Goal: Information Seeking & Learning: Learn about a topic

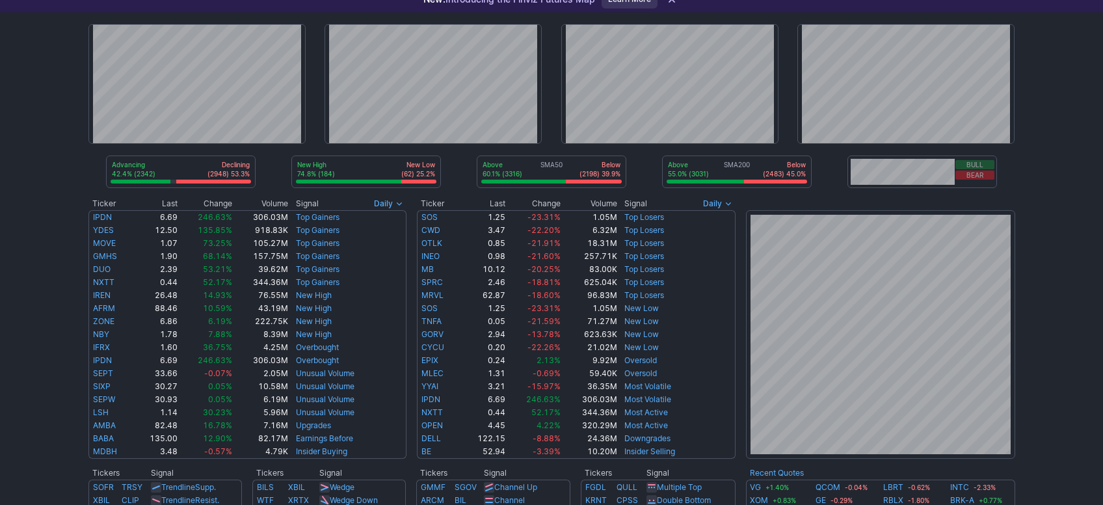
scroll to position [79, 0]
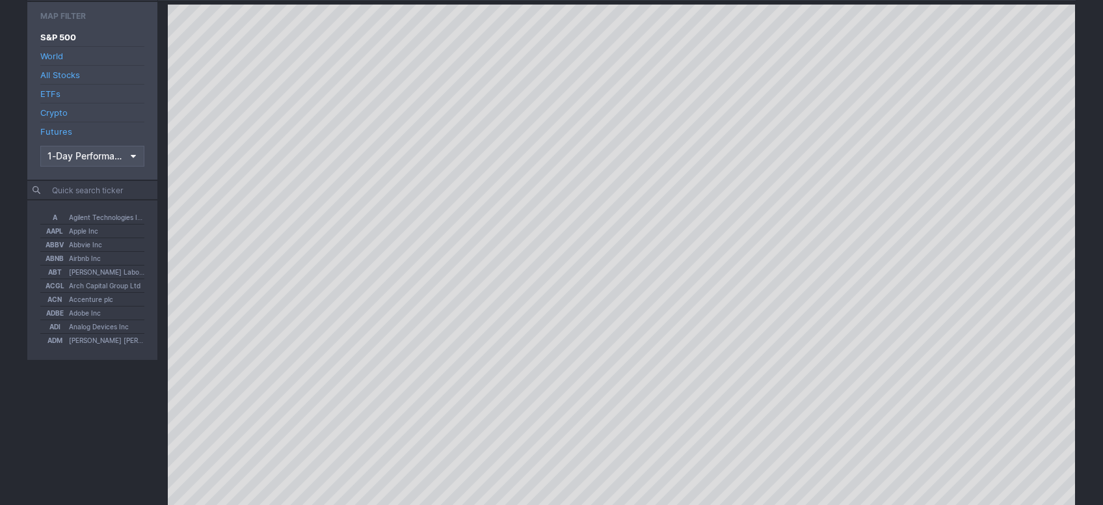
drag, startPoint x: 1093, startPoint y: 181, endPoint x: 1090, endPoint y: 196, distance: 15.9
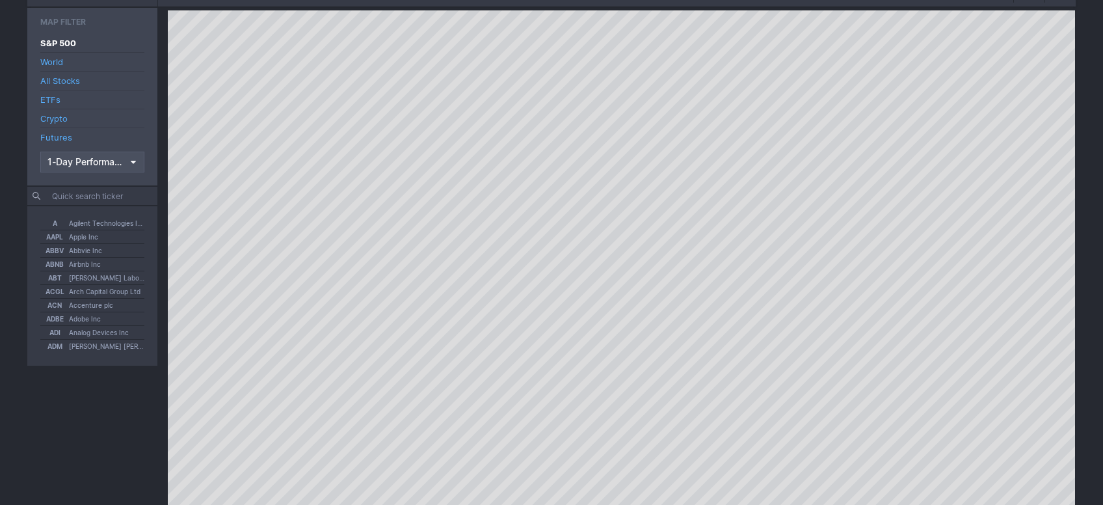
drag, startPoint x: 1089, startPoint y: 198, endPoint x: 1087, endPoint y: 215, distance: 17.0
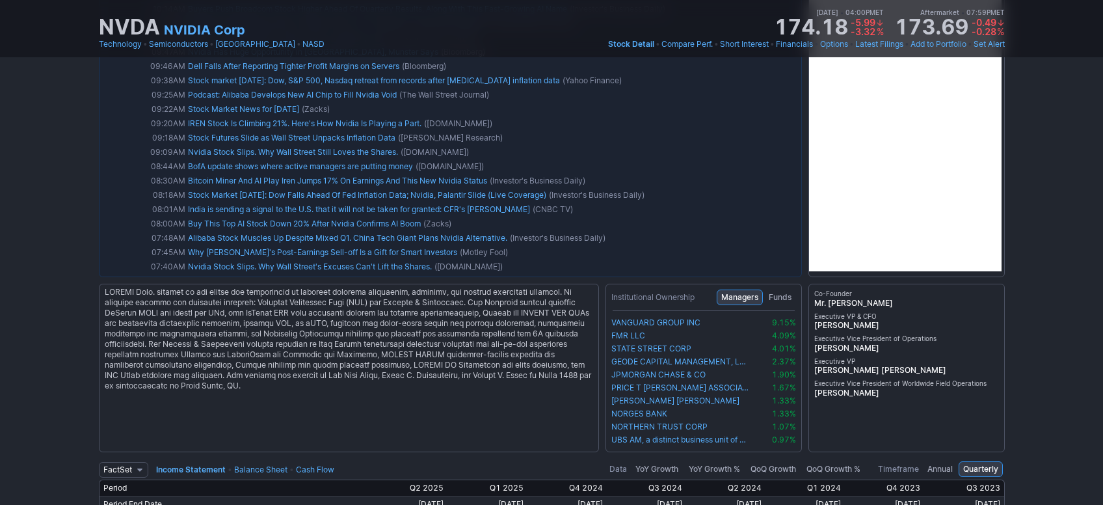
scroll to position [2559, 0]
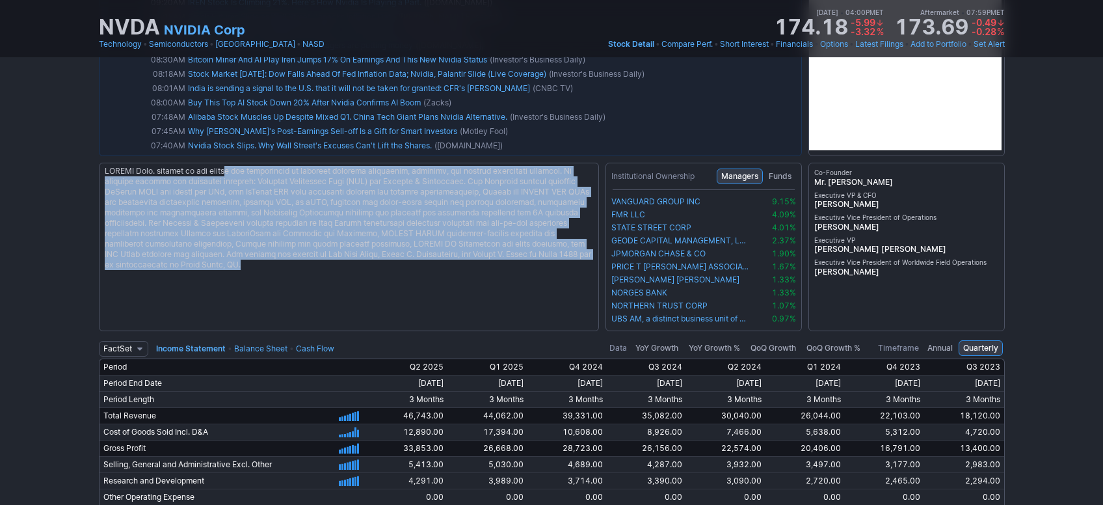
drag, startPoint x: 231, startPoint y: 167, endPoint x: 371, endPoint y: 265, distance: 171.0
click at [371, 265] on div at bounding box center [349, 247] width 500 height 168
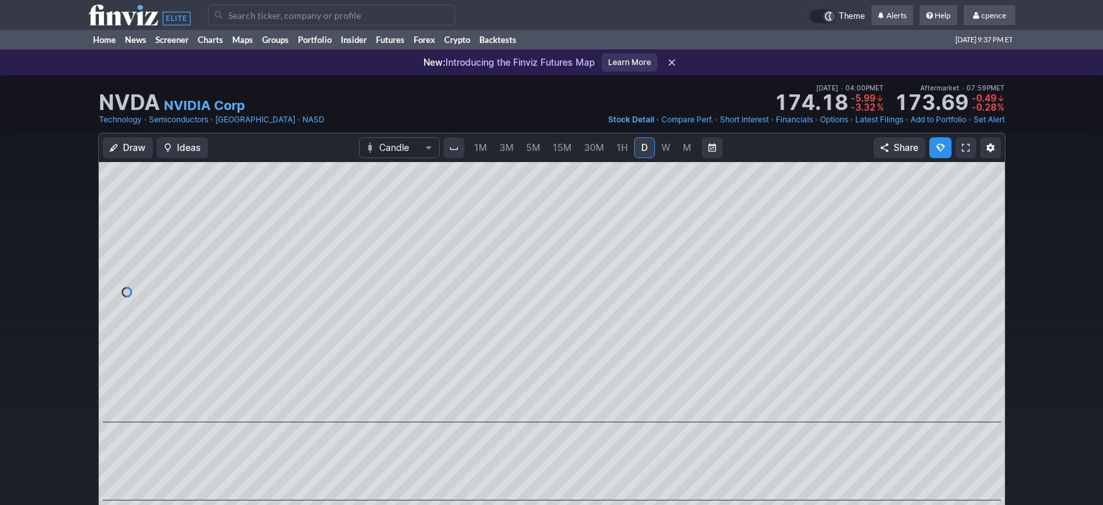
click at [679, 146] on link "M" at bounding box center [687, 147] width 21 height 21
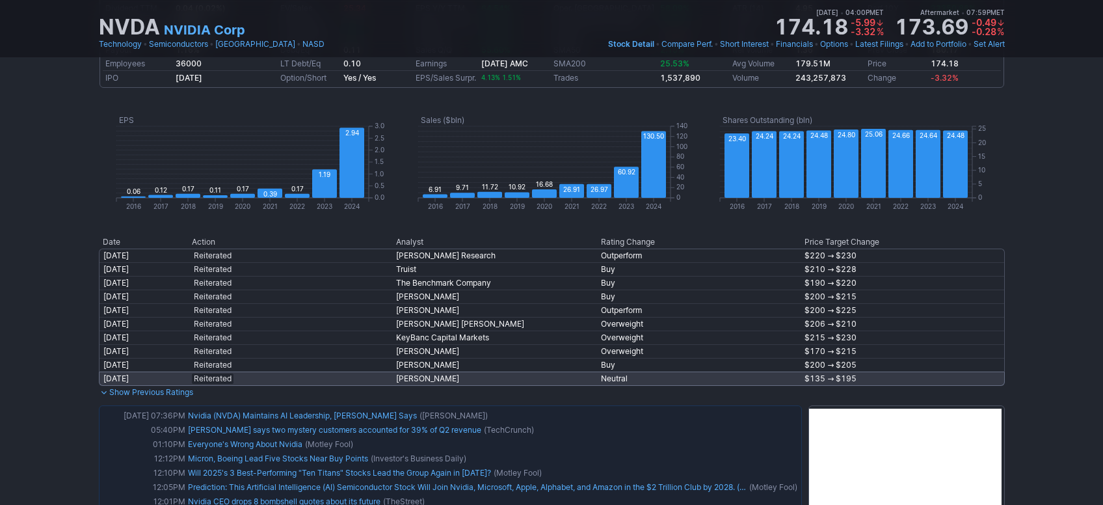
scroll to position [1297, 0]
